Goal: Use online tool/utility: Utilize a website feature to perform a specific function

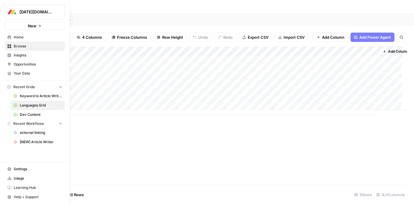
click at [28, 47] on span "Browse" at bounding box center [38, 46] width 49 height 5
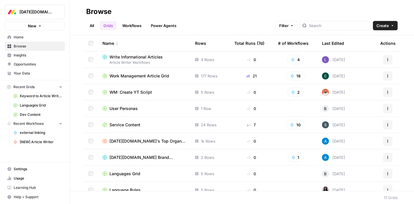
click at [130, 25] on link "Workflows" at bounding box center [132, 25] width 26 height 9
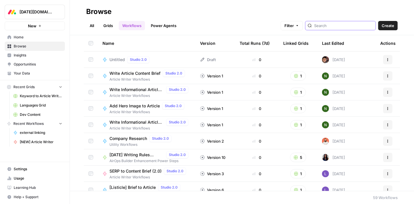
click at [339, 25] on input "search" at bounding box center [343, 26] width 59 height 6
type input "internal"
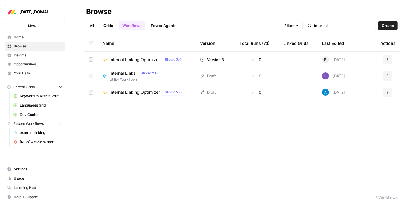
click at [228, 15] on div "Browse" at bounding box center [242, 11] width 312 height 9
click at [133, 59] on span "Internal Linking Optimizer" at bounding box center [135, 60] width 50 height 6
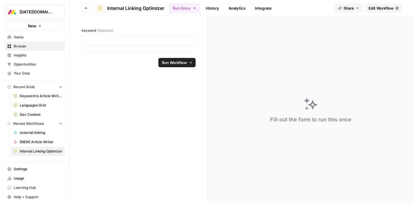
click at [382, 10] on span "Edit Workflow" at bounding box center [381, 8] width 25 height 6
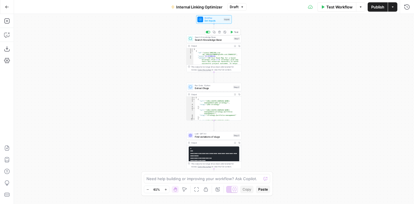
click at [217, 39] on span "Search Knowledge Base" at bounding box center [213, 39] width 37 height 3
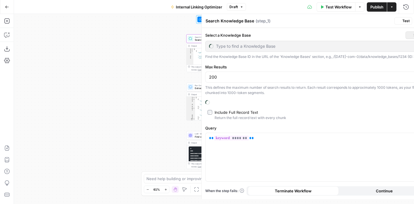
type input "[DATE] Blog Sitemap"
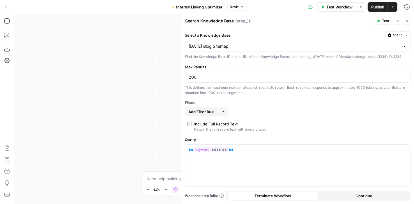
click at [409, 20] on button "Close" at bounding box center [407, 21] width 8 height 8
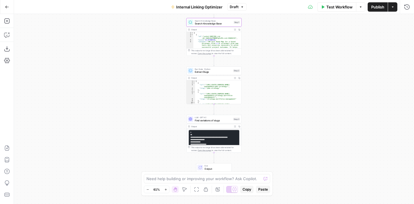
click at [217, 121] on span "Find variations of slugs" at bounding box center [213, 120] width 37 height 3
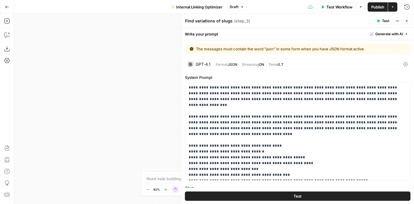
click at [410, 23] on button "Close" at bounding box center [407, 21] width 8 height 8
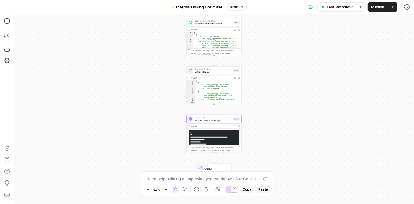
click at [210, 23] on span "Search Knowledge Base" at bounding box center [213, 23] width 37 height 3
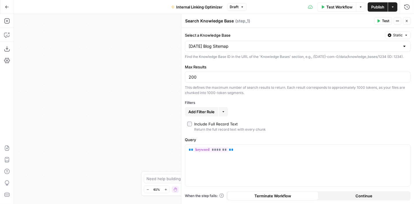
click at [408, 22] on icon "button" at bounding box center [406, 20] width 3 height 3
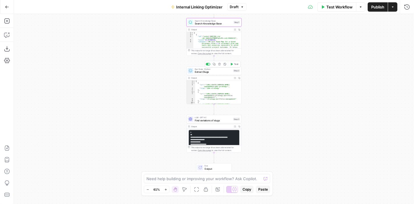
click at [216, 70] on span "Extract Slugs" at bounding box center [213, 71] width 37 height 3
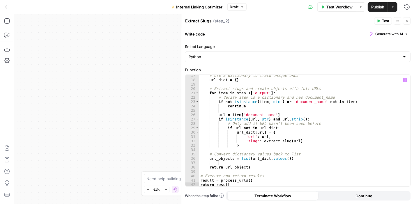
scroll to position [71, 0]
click at [408, 21] on icon "button" at bounding box center [406, 20] width 3 height 3
